Goal: Task Accomplishment & Management: Complete application form

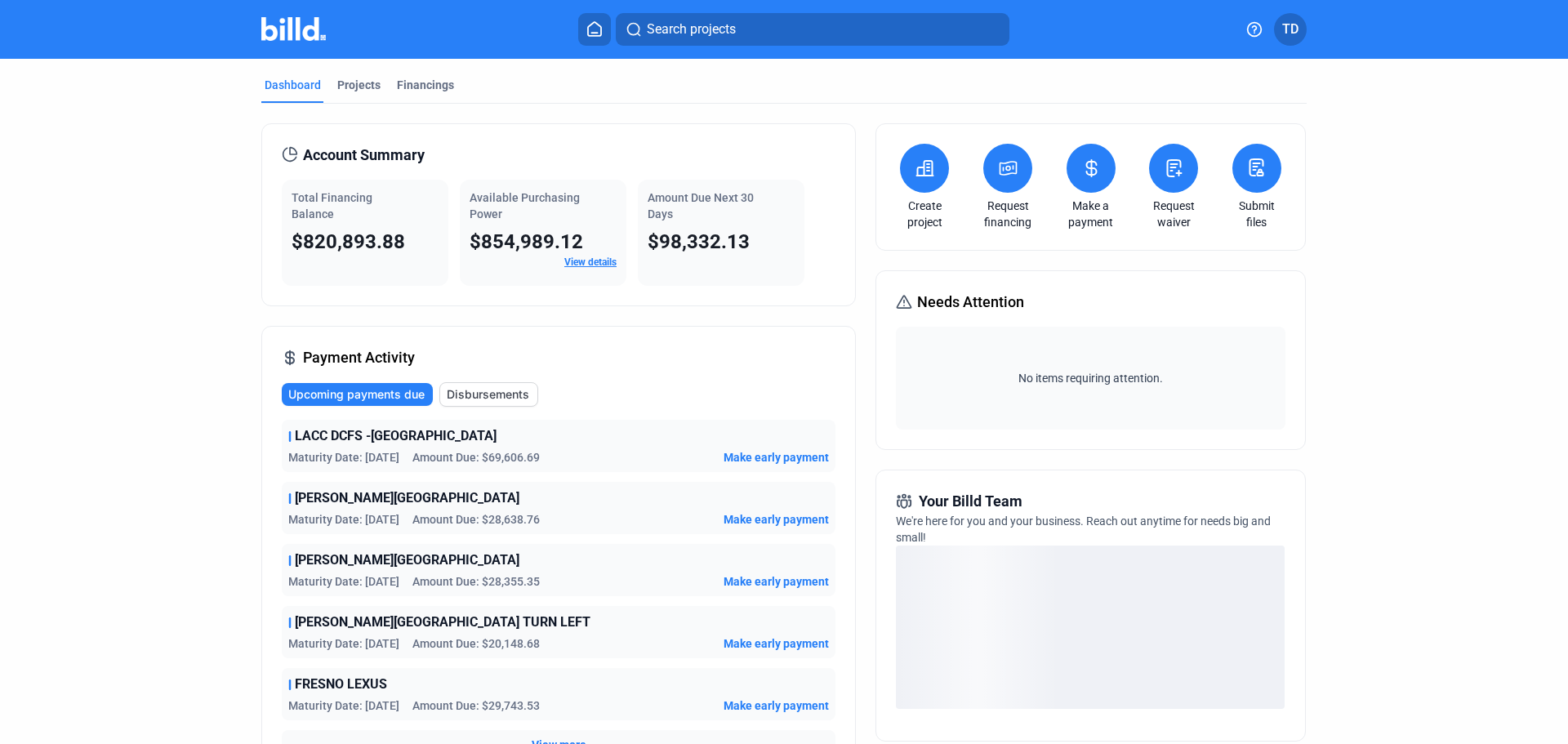
click at [1172, 213] on link "Request waiver" at bounding box center [1173, 213] width 57 height 33
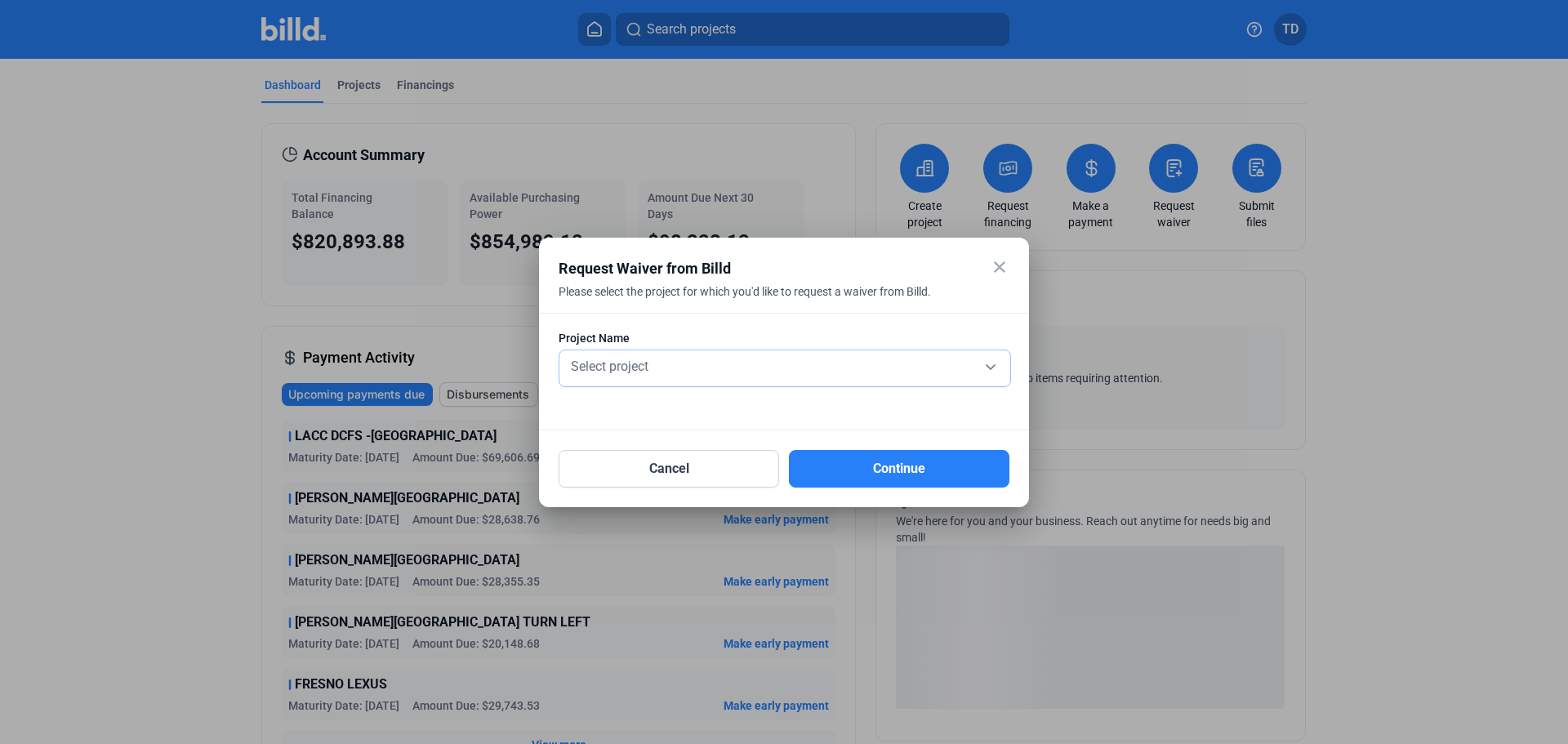
click at [652, 373] on div "Select project" at bounding box center [785, 365] width 435 height 23
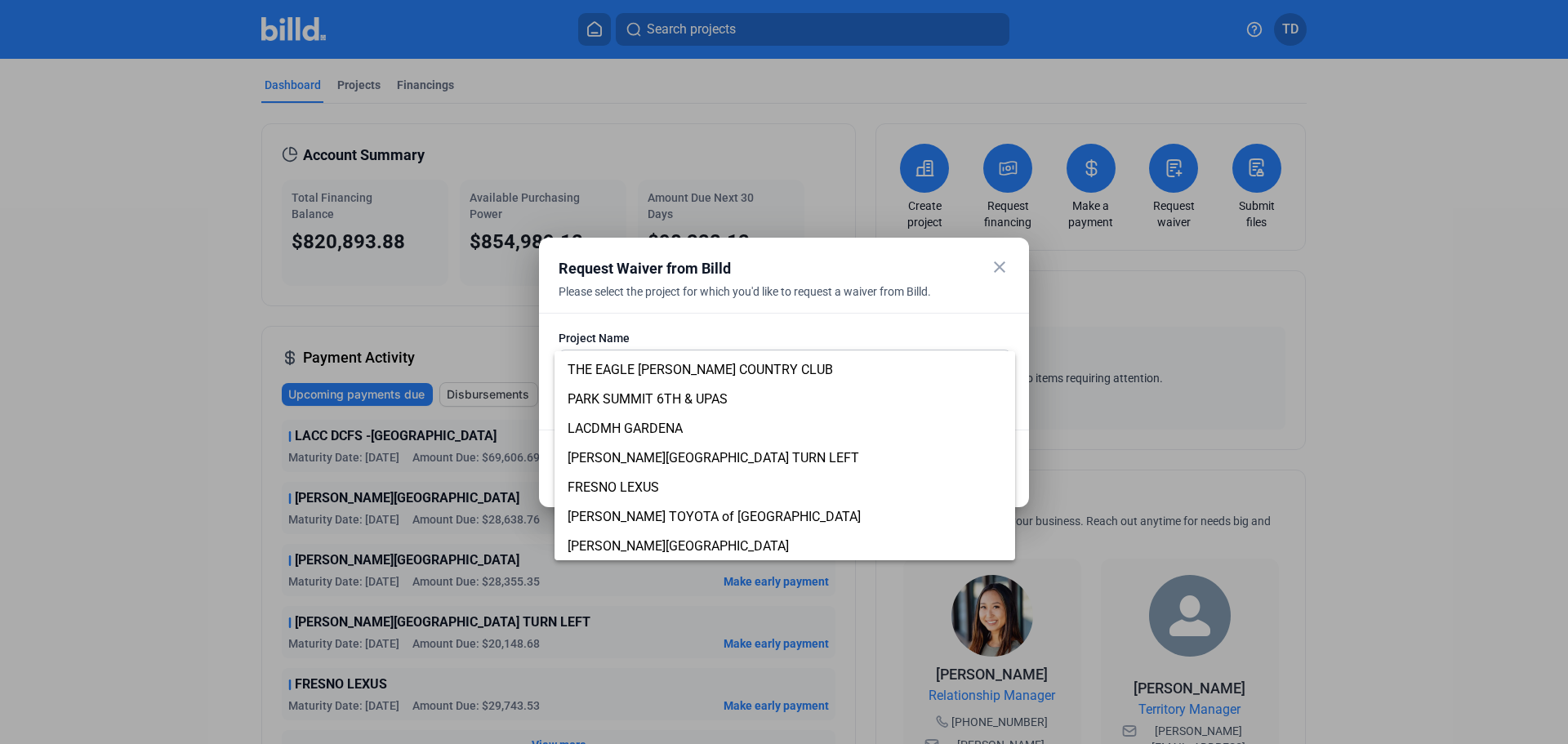
scroll to position [169, 0]
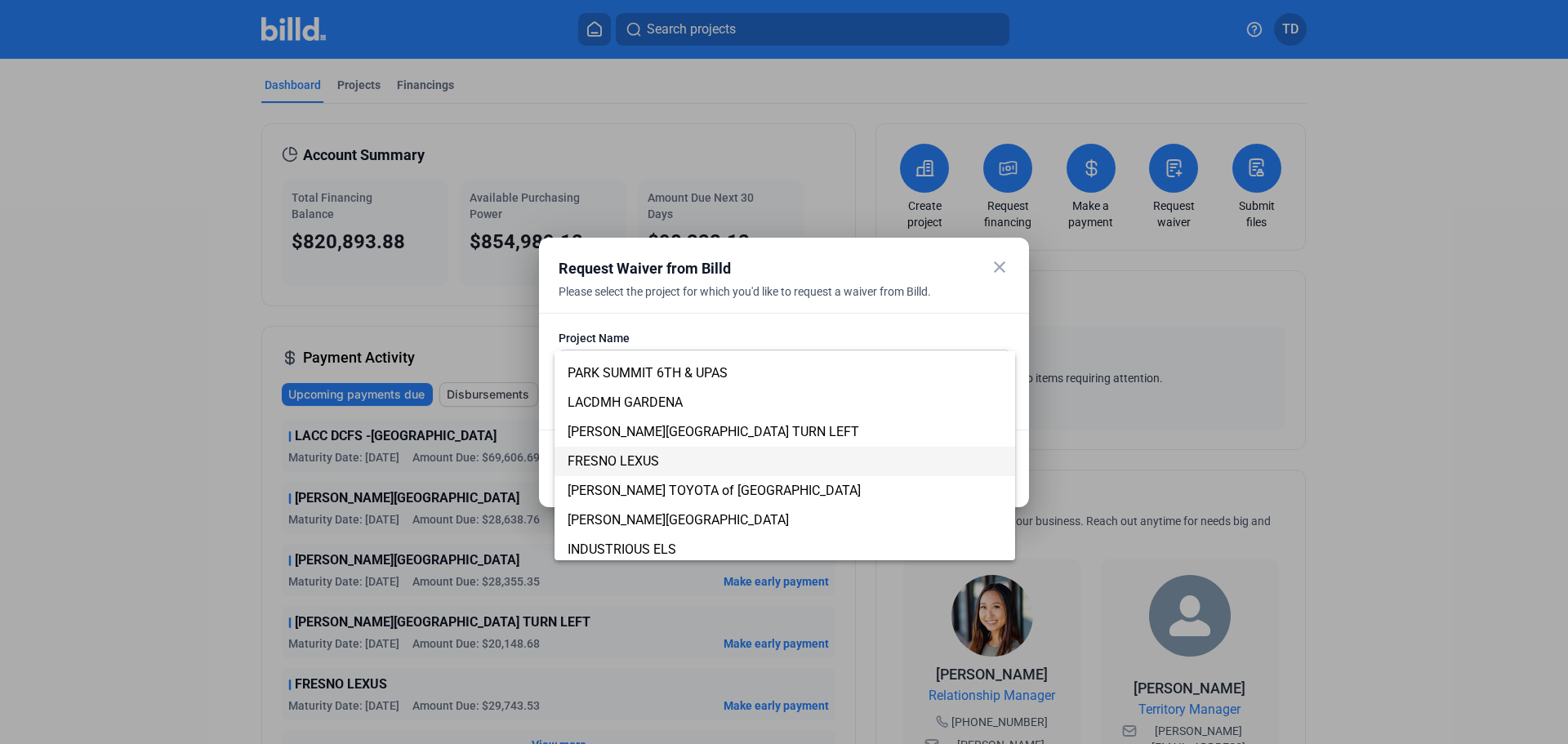
click at [623, 460] on span "FRESNO LEXUS" at bounding box center [613, 461] width 91 height 15
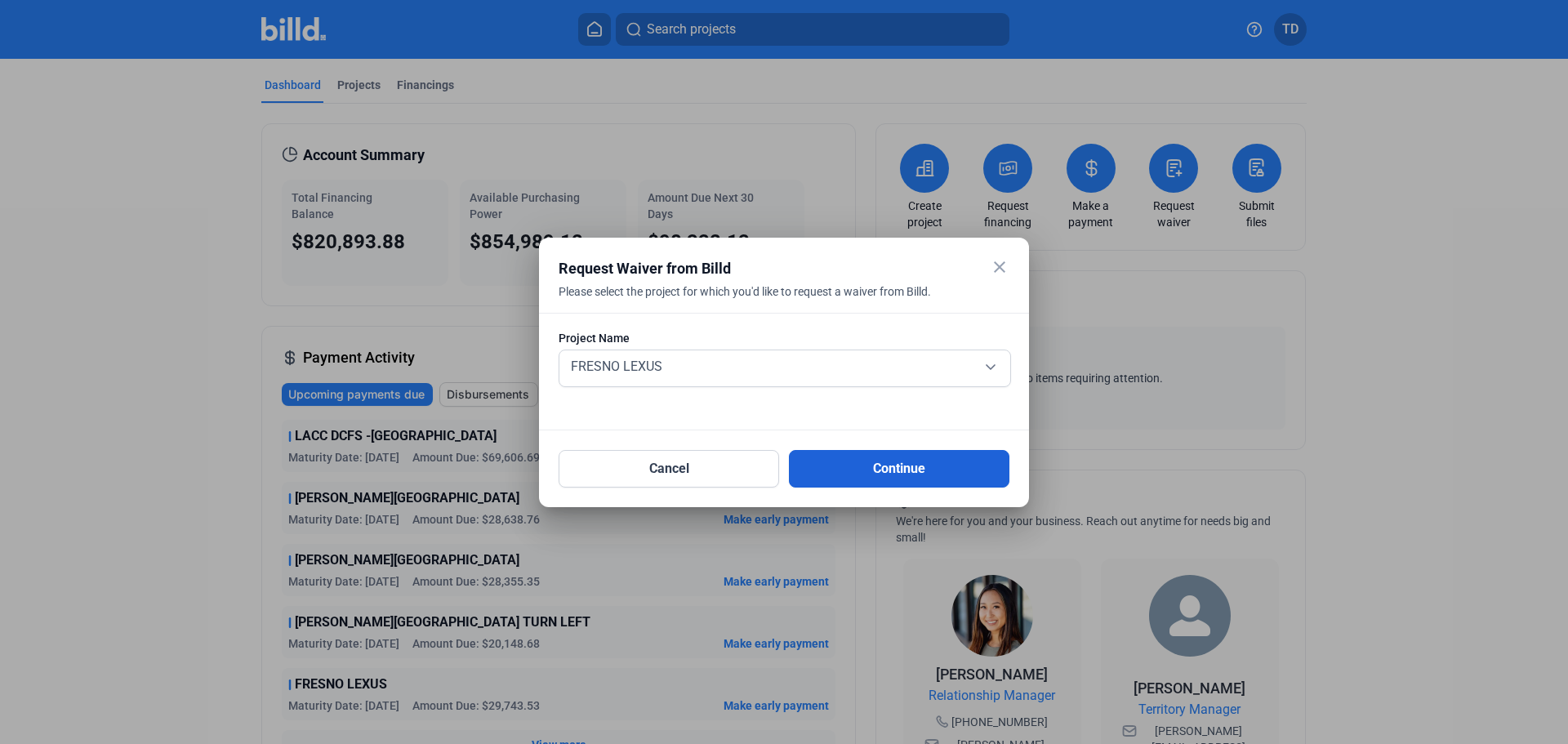
click at [863, 471] on button "Continue" at bounding box center [899, 469] width 221 height 38
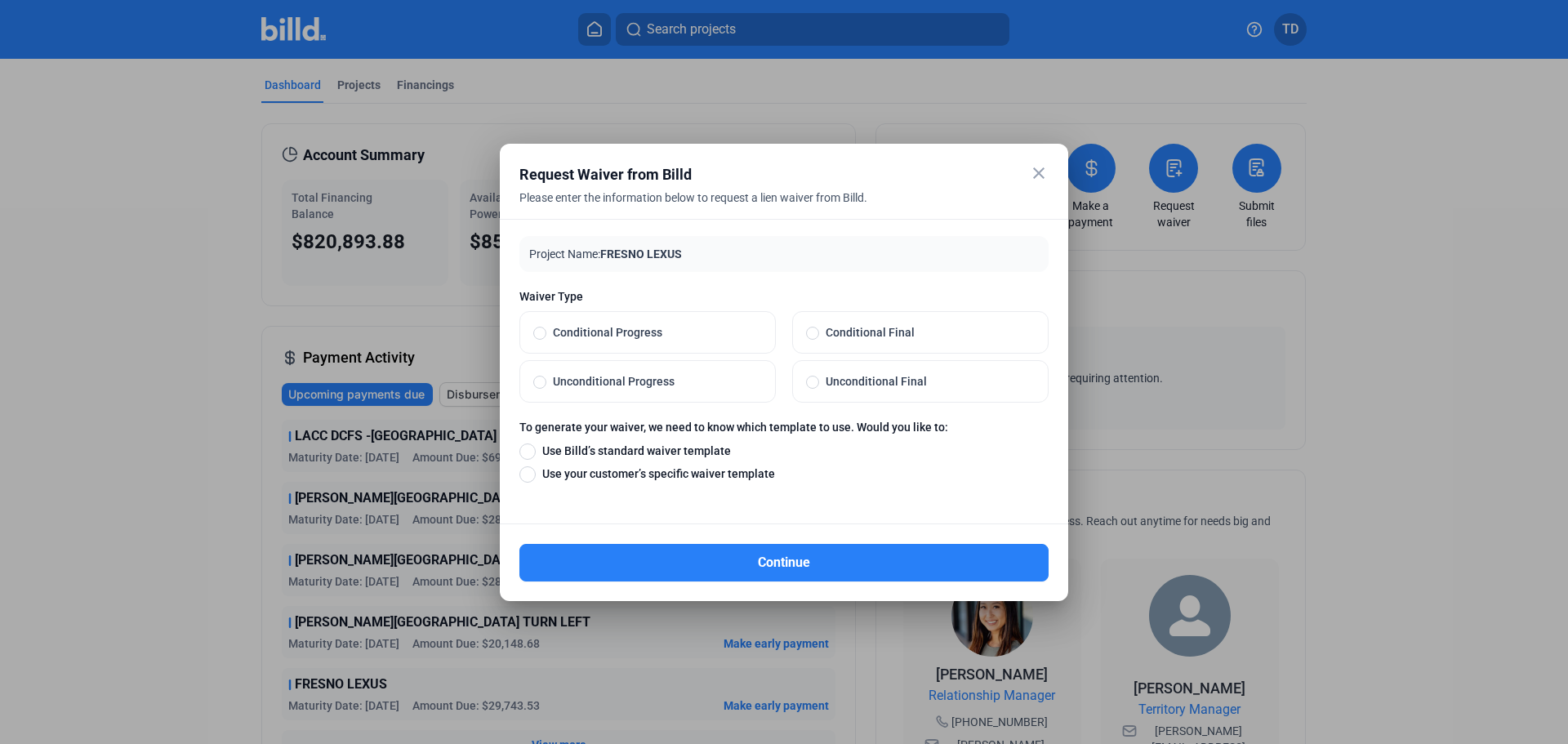
click at [540, 332] on span at bounding box center [539, 333] width 13 height 13
click at [540, 332] on input "Conditional Progress" at bounding box center [539, 332] width 13 height 14
radio input "true"
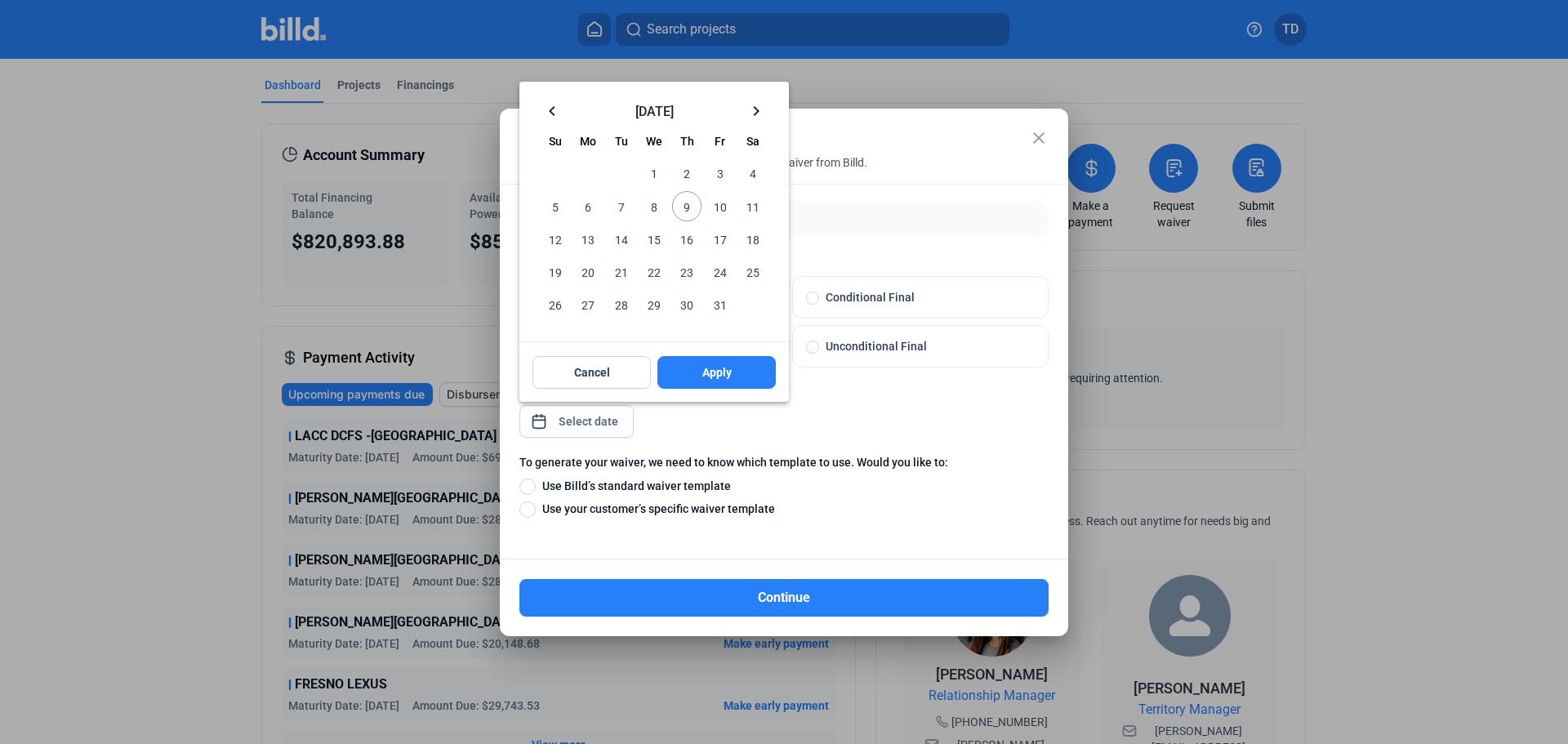
click at [593, 423] on div "close Request Waiver from Billd Please enter the information below to request a…" at bounding box center [784, 372] width 1568 height 744
click at [551, 107] on mat-icon "keyboard_arrow_left" at bounding box center [552, 111] width 20 height 20
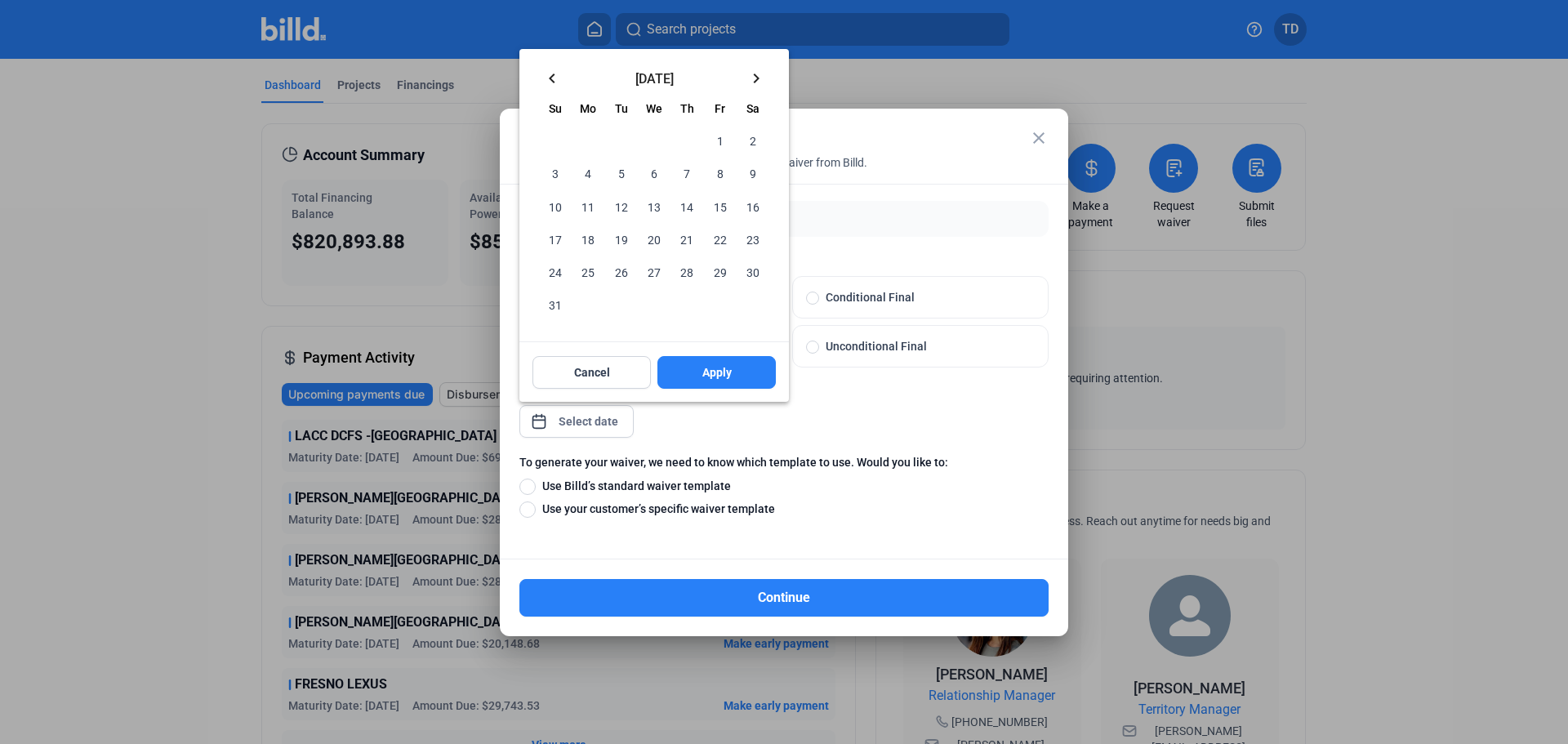
click at [554, 300] on span "31" at bounding box center [555, 305] width 29 height 29
click at [719, 370] on span "Apply" at bounding box center [717, 372] width 29 height 16
type input "Aug 31, 2025"
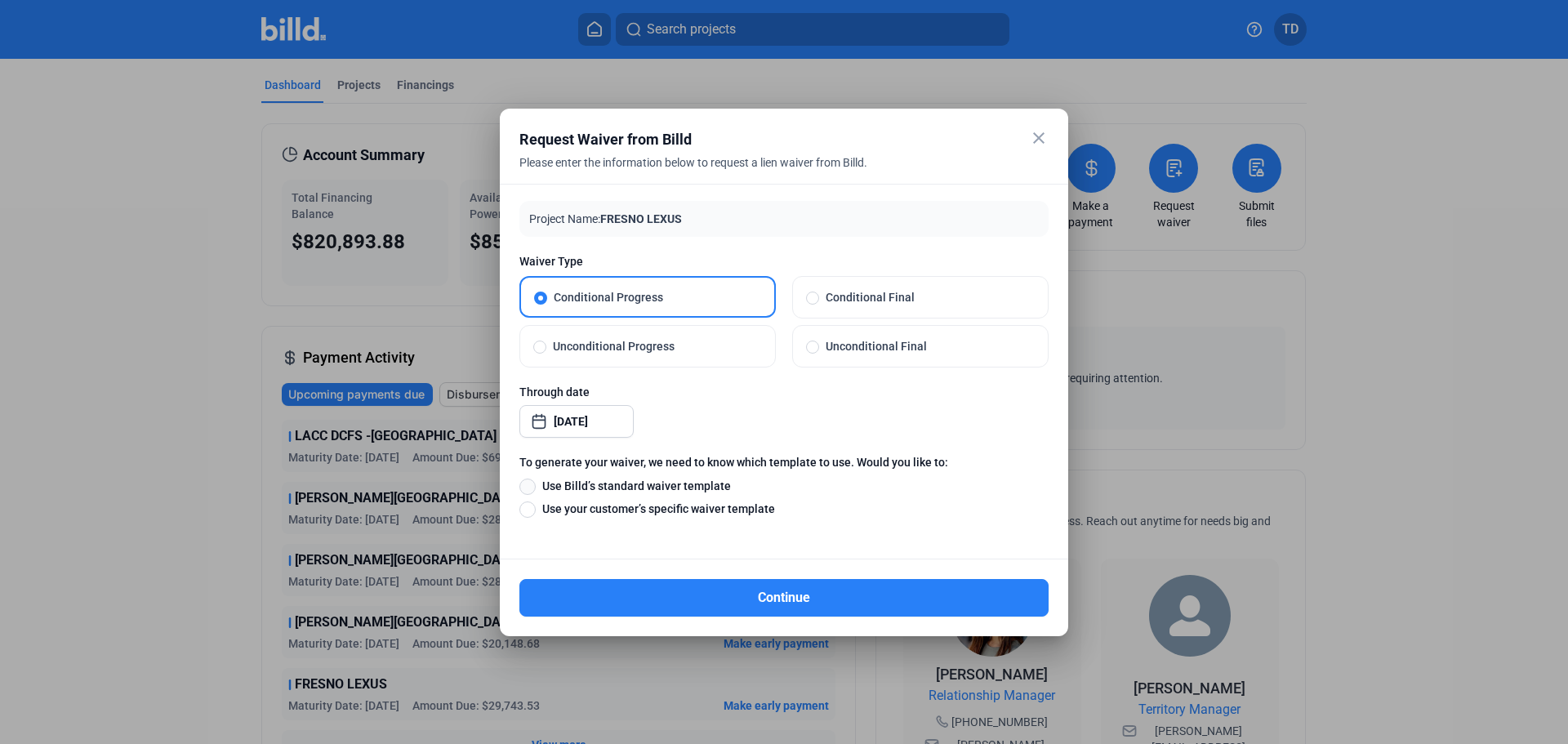
click at [529, 489] on span at bounding box center [528, 487] width 16 height 16
click at [529, 489] on input "Use Billd’s standard waiver template" at bounding box center [528, 486] width 16 height 18
radio input "true"
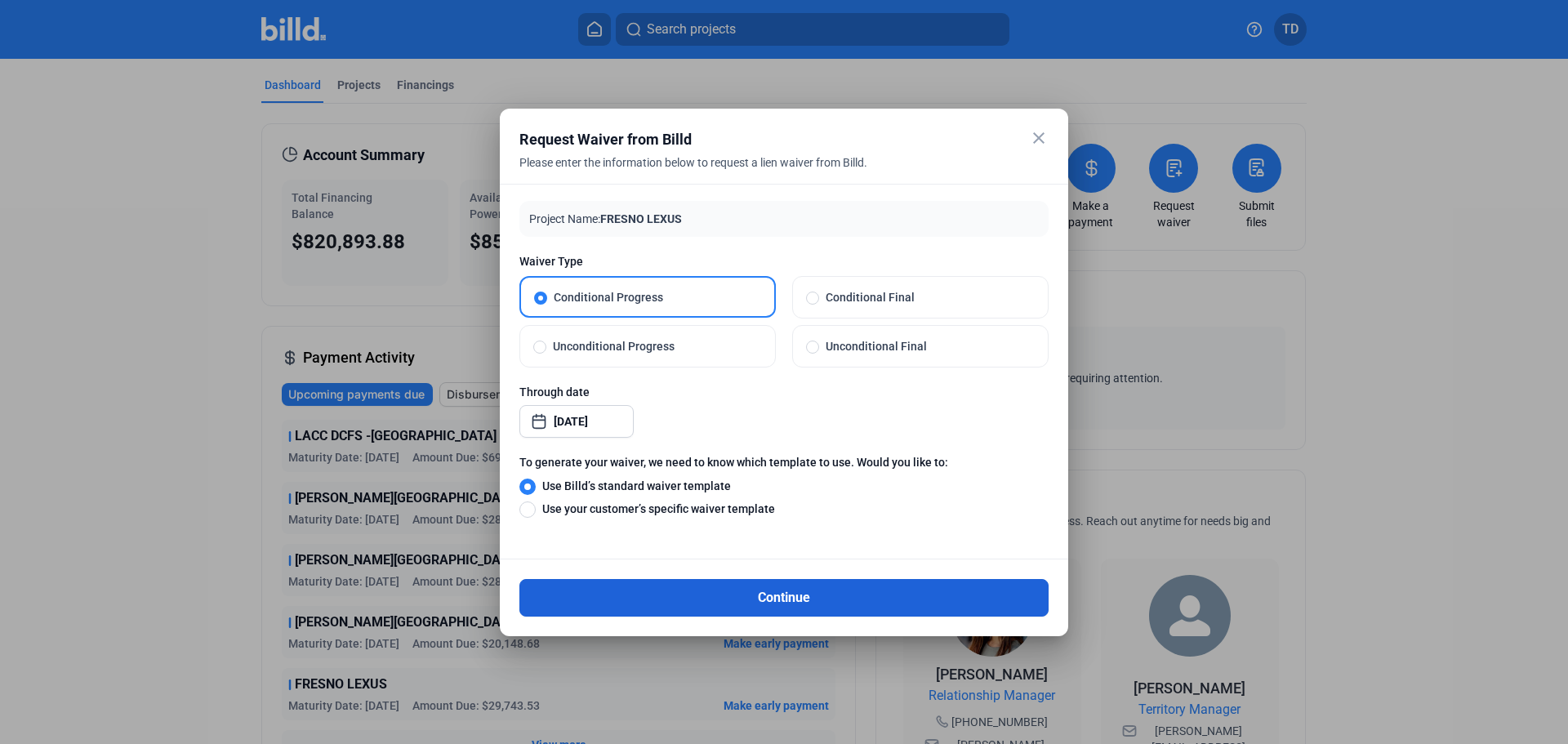
click at [841, 598] on button "Continue" at bounding box center [784, 598] width 530 height 38
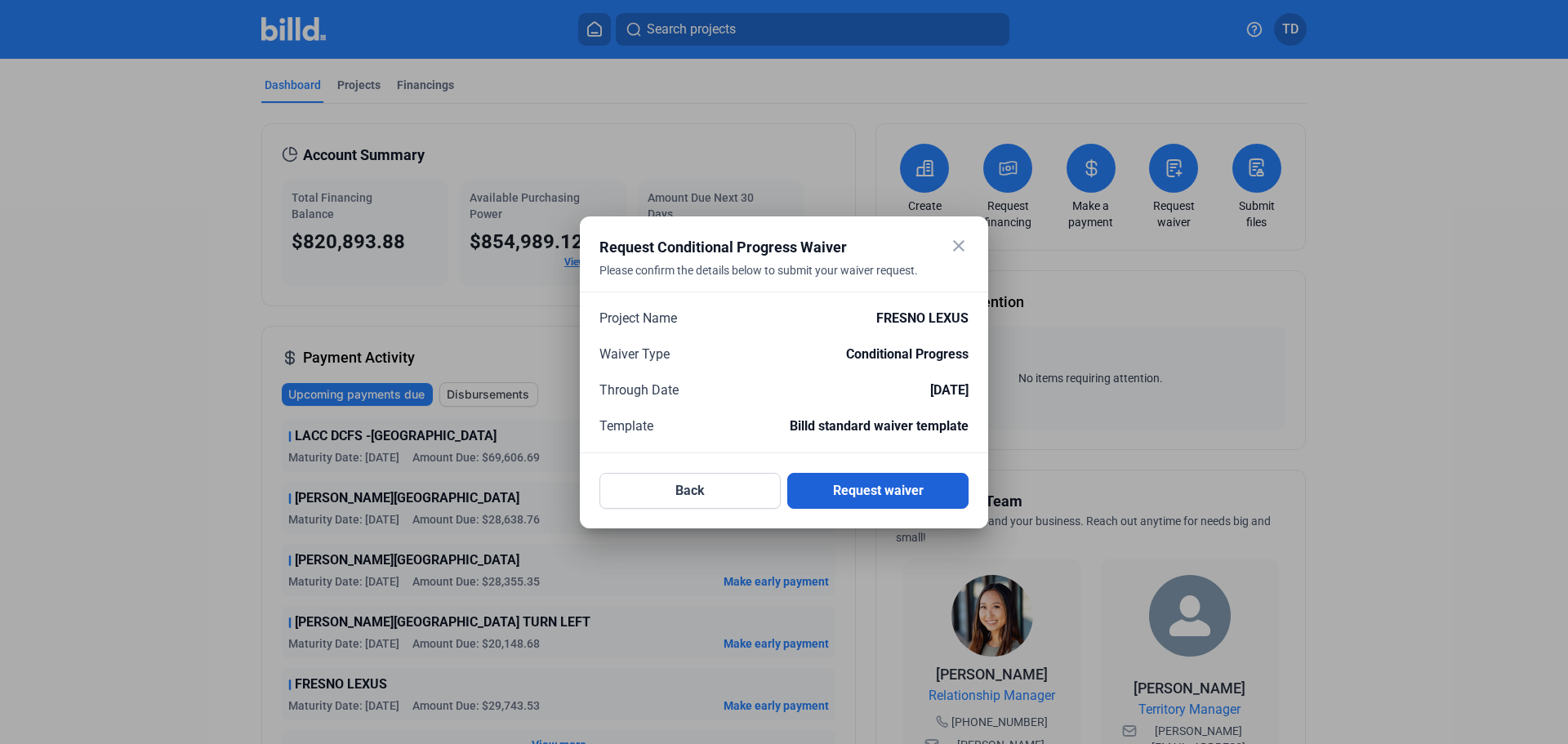
click at [879, 493] on button "Request waiver" at bounding box center [878, 491] width 181 height 36
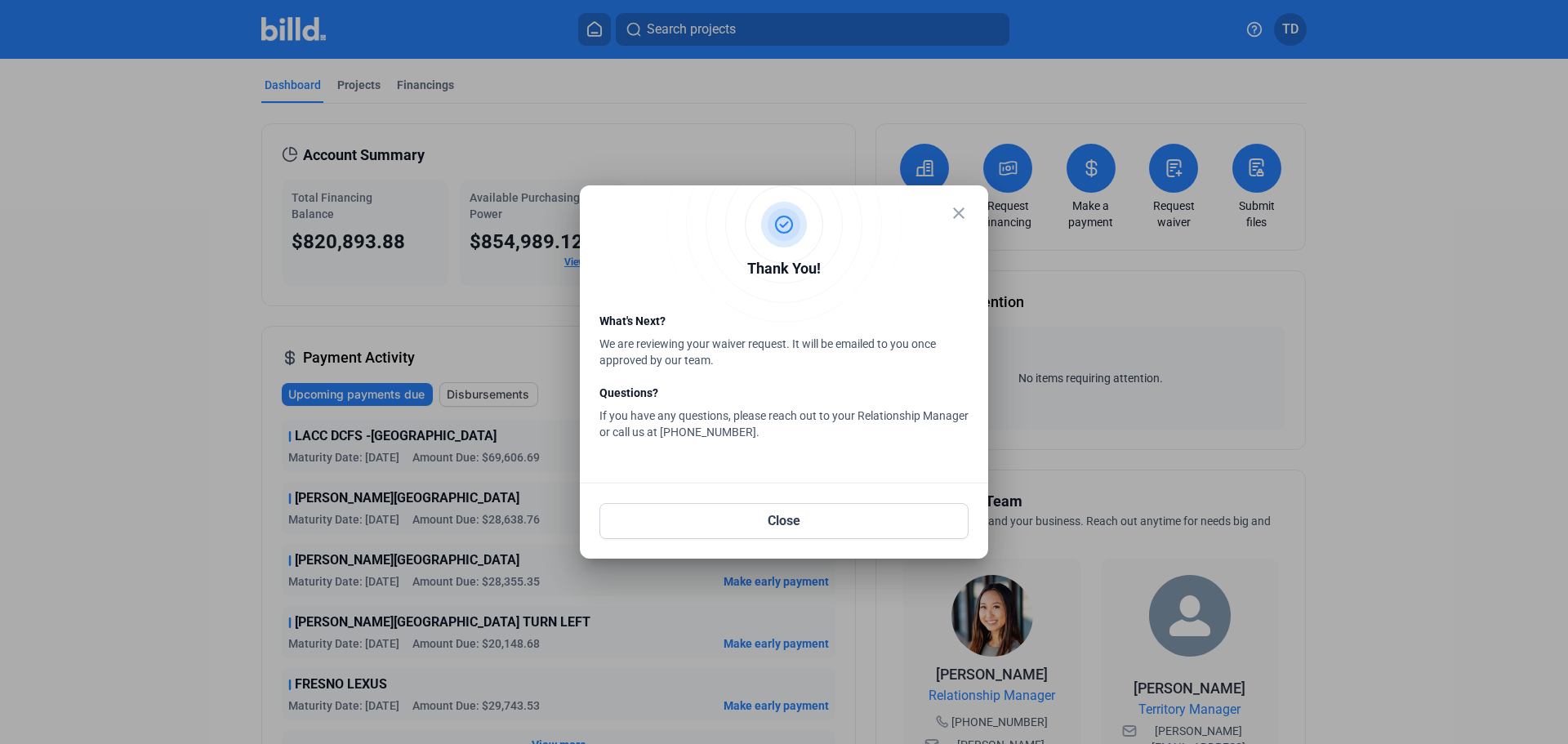
click at [964, 209] on mat-icon "close" at bounding box center [959, 213] width 20 height 20
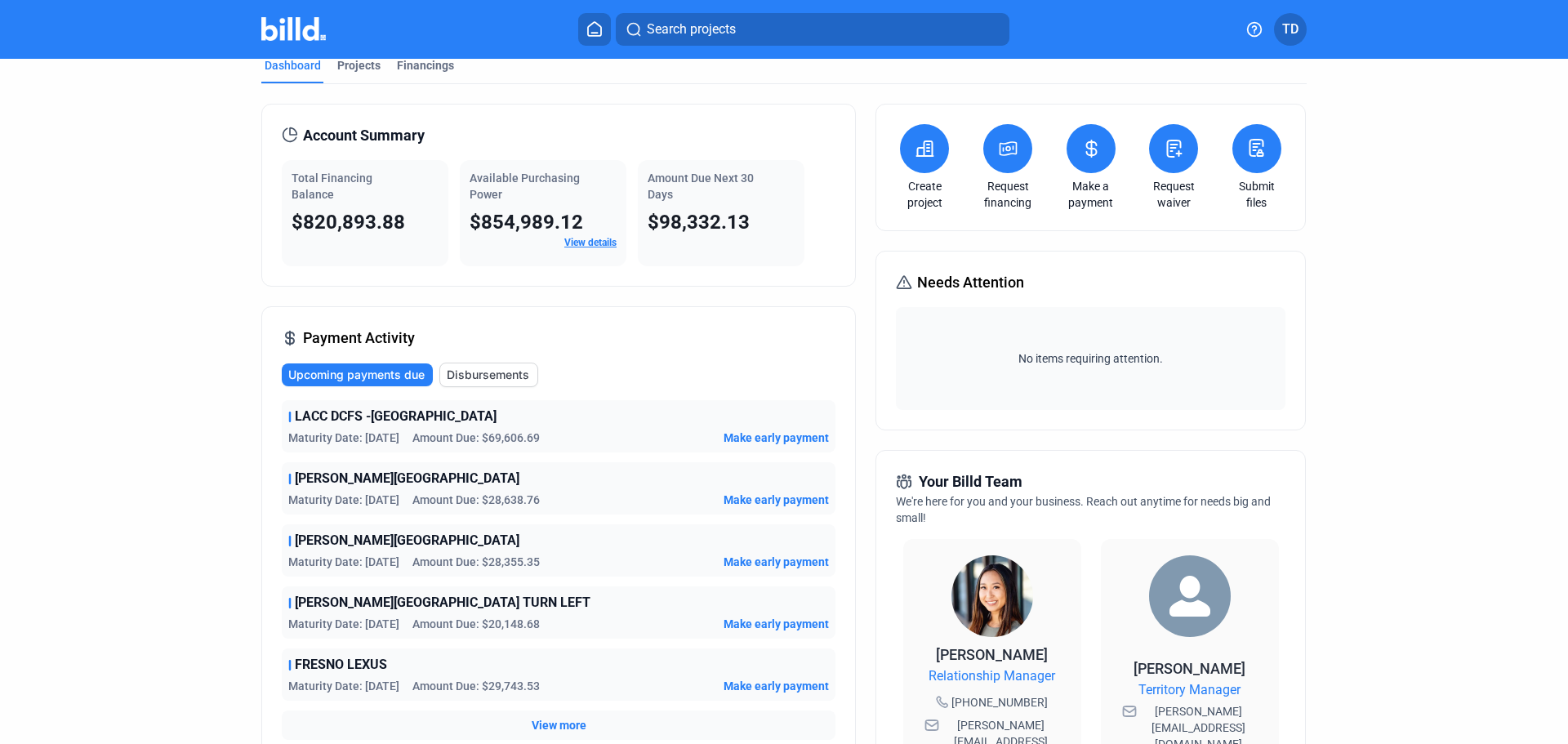
scroll to position [0, 0]
